Goal: Information Seeking & Learning: Learn about a topic

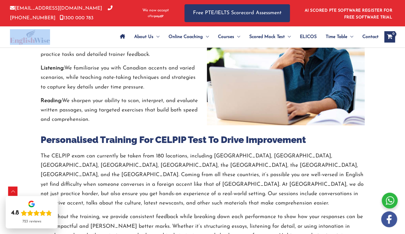
scroll to position [750, 0]
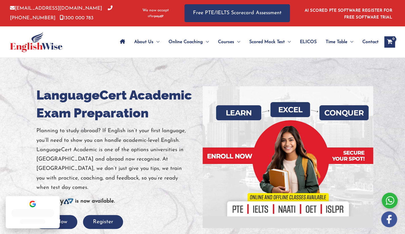
click at [50, 93] on h1 "LanguageCert Academic Exam Preparation" at bounding box center [117, 104] width 162 height 36
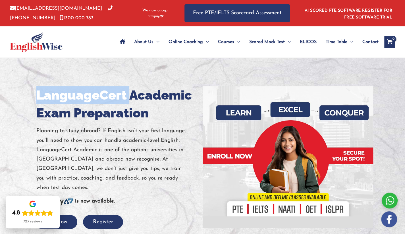
click at [50, 93] on h1 "LanguageCert Academic Exam Preparation" at bounding box center [117, 104] width 162 height 36
copy h1 "LanguageCert"
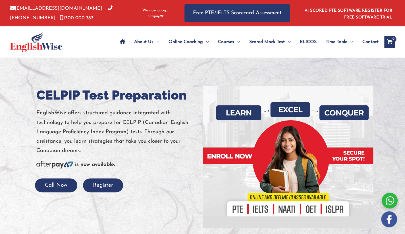
click at [50, 111] on p "EnglishWise offers structured guidance integrated with technology to help you p…" at bounding box center [117, 132] width 162 height 47
click at [52, 89] on h1 "CELPIP Test Preparation" at bounding box center [117, 95] width 162 height 18
drag, startPoint x: 52, startPoint y: 89, endPoint x: 46, endPoint y: 68, distance: 22.2
click at [53, 89] on h1 "CELPIP Test Preparation" at bounding box center [117, 95] width 162 height 18
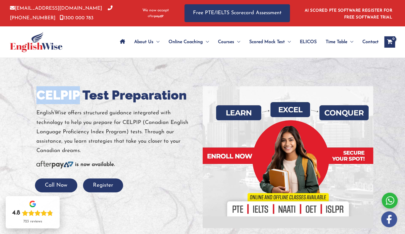
copy h1 "CELPIP"
click at [120, 93] on h1 "CELPIP Test Preparation" at bounding box center [117, 95] width 162 height 18
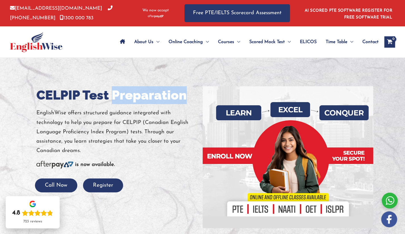
click at [120, 93] on h1 "CELPIP Test Preparation" at bounding box center [117, 95] width 162 height 18
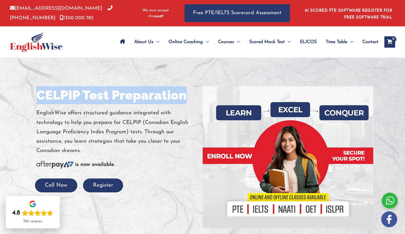
click at [120, 93] on h1 "CELPIP Test Preparation" at bounding box center [117, 95] width 162 height 18
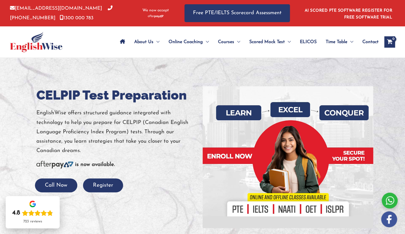
click at [121, 114] on p "EnglishWise offers structured guidance integrated with technology to help you p…" at bounding box center [117, 132] width 162 height 47
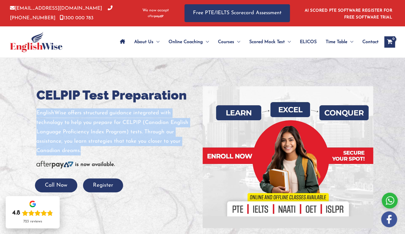
click at [121, 114] on p "EnglishWise offers structured guidance integrated with technology to help you p…" at bounding box center [117, 132] width 162 height 47
click at [128, 123] on p "EnglishWise offers structured guidance integrated with technology to help you p…" at bounding box center [117, 132] width 162 height 47
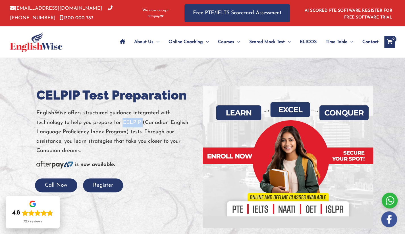
click at [128, 123] on p "EnglishWise offers structured guidance integrated with technology to help you p…" at bounding box center [117, 132] width 162 height 47
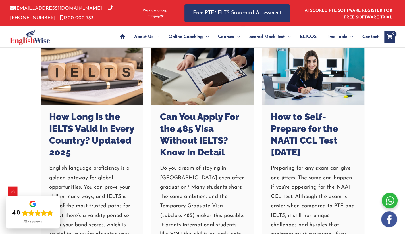
scroll to position [2491, 0]
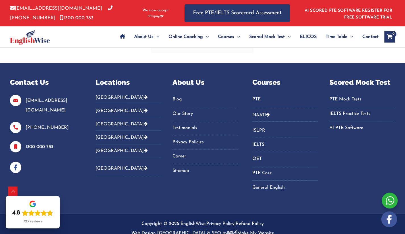
click at [177, 95] on link "Blog" at bounding box center [205, 99] width 66 height 9
click at [88, 163] on div "Contact Us info@englishwise.com.au 02-8628-7293 1300 000 783 Locations Australi…" at bounding box center [202, 139] width 405 height 125
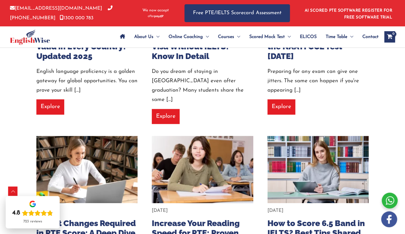
scroll to position [219, 0]
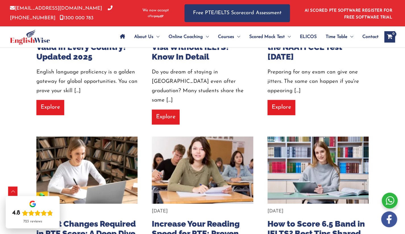
click at [195, 173] on img at bounding box center [202, 170] width 111 height 74
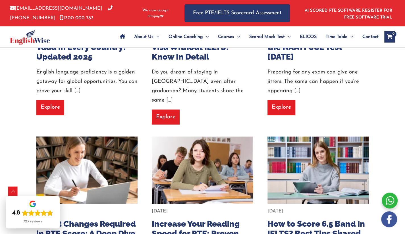
click at [104, 163] on img at bounding box center [86, 170] width 111 height 74
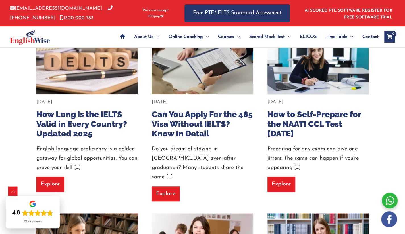
scroll to position [141, 0]
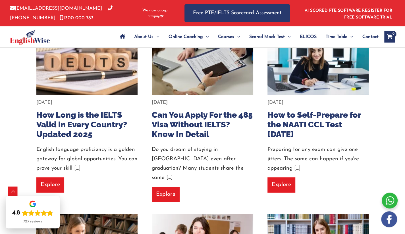
click at [298, 85] on img at bounding box center [317, 61] width 111 height 74
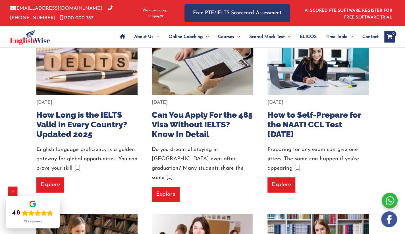
click at [206, 85] on img at bounding box center [202, 61] width 111 height 74
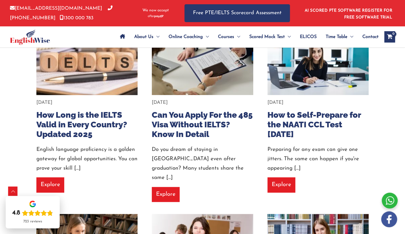
click at [121, 78] on img at bounding box center [86, 61] width 111 height 74
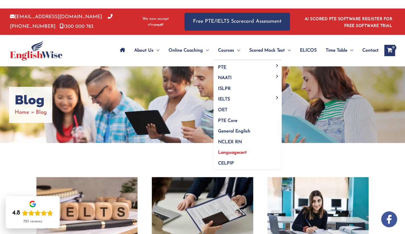
click at [235, 154] on span "Languagecert" at bounding box center [232, 153] width 29 height 5
